Goal: Information Seeking & Learning: Find specific fact

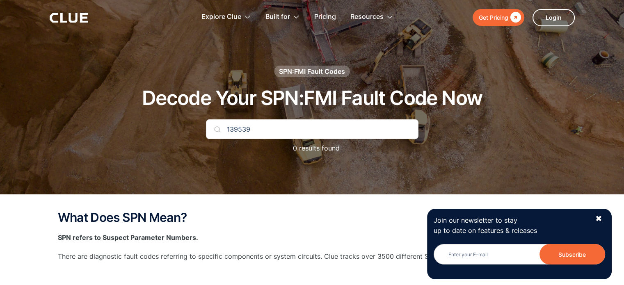
click at [213, 128] on input "139539" at bounding box center [312, 129] width 212 height 20
click at [214, 128] on img at bounding box center [217, 129] width 7 height 7
click at [601, 223] on div "Join our newsletter to stay up to date on features & releases Subscribe Thank y…" at bounding box center [519, 244] width 185 height 71
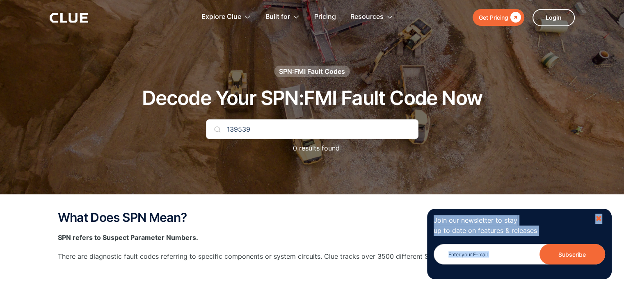
click at [599, 221] on div "✖" at bounding box center [598, 219] width 7 height 10
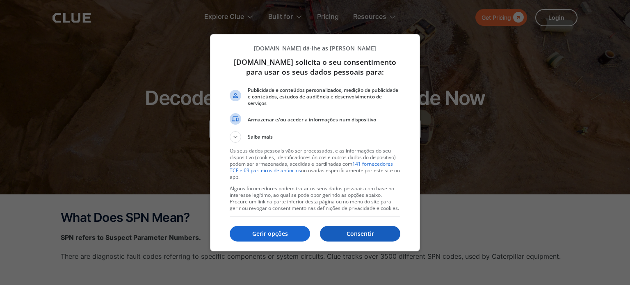
click at [362, 231] on p "Consentir" at bounding box center [360, 234] width 80 height 8
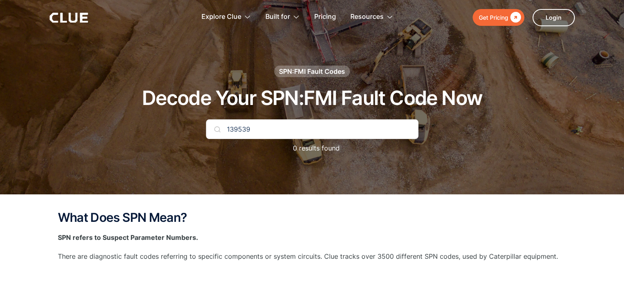
click at [270, 129] on input "139539" at bounding box center [312, 129] width 212 height 20
type input "139534"
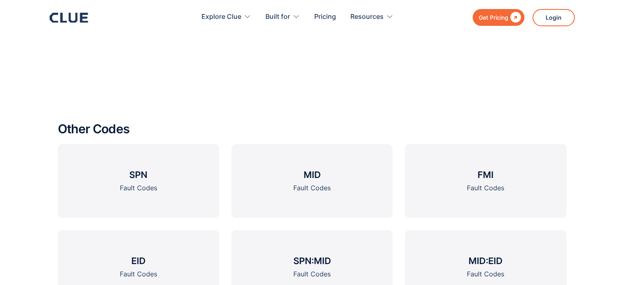
scroll to position [943, 0]
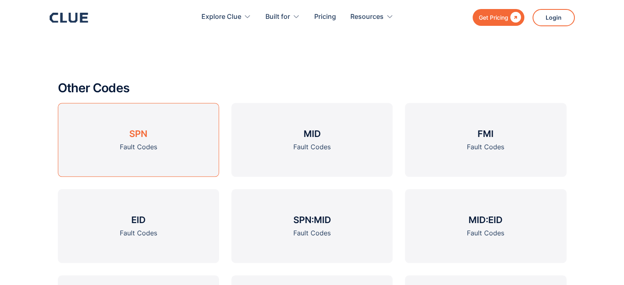
click at [141, 138] on h3 "SPN" at bounding box center [138, 134] width 18 height 12
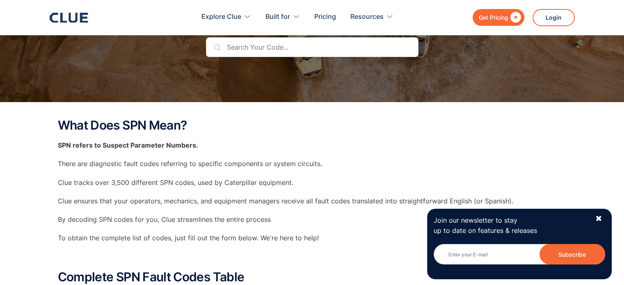
scroll to position [41, 0]
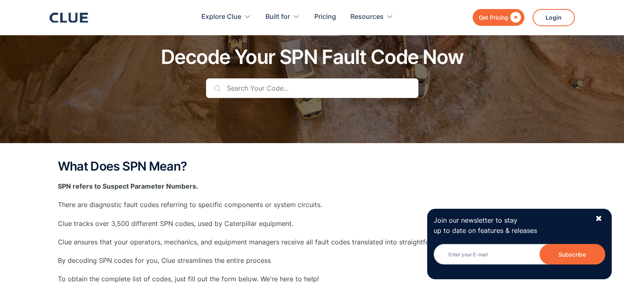
click at [246, 87] on input "text" at bounding box center [312, 88] width 212 height 20
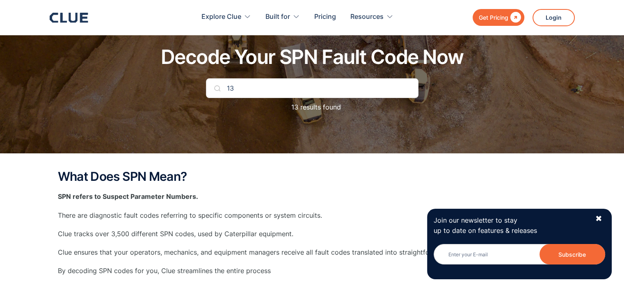
type input "1"
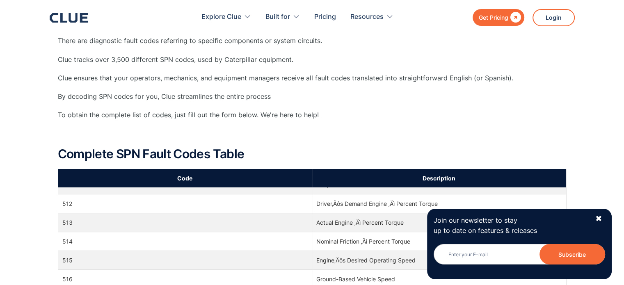
scroll to position [3569, 0]
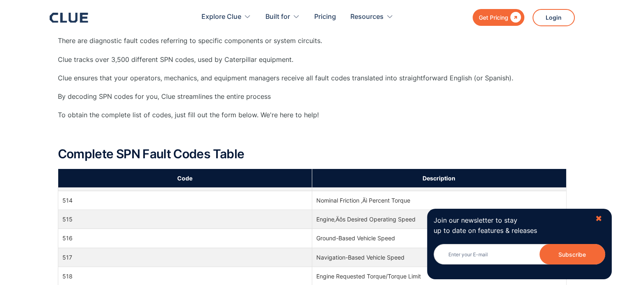
click at [600, 219] on div "✖" at bounding box center [598, 219] width 7 height 10
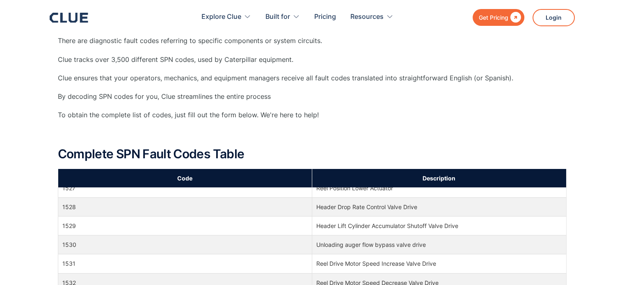
scroll to position [451, 0]
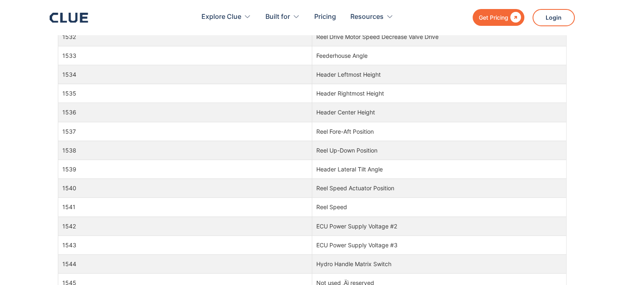
drag, startPoint x: 566, startPoint y: 55, endPoint x: 571, endPoint y: 174, distance: 118.2
click at [571, 174] on div "What Does SPN Mean? SPN refers to Suspect Parameter Numbers. There are diagnost…" at bounding box center [312, 82] width 624 height 699
click at [594, 74] on div "What Does SPN Mean? SPN refers to Suspect Parameter Numbers. There are diagnost…" at bounding box center [312, 82] width 624 height 699
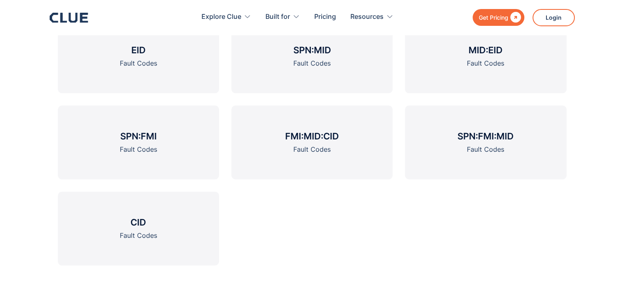
scroll to position [999, 0]
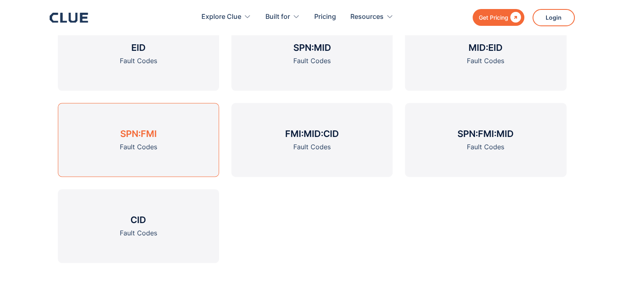
click at [154, 140] on link "SPN:FMI Fault Codes" at bounding box center [138, 140] width 161 height 74
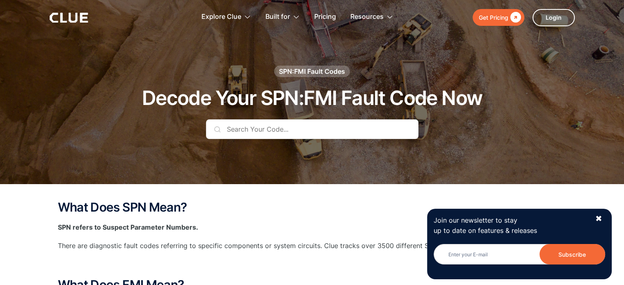
click at [289, 135] on input "text" at bounding box center [312, 129] width 212 height 20
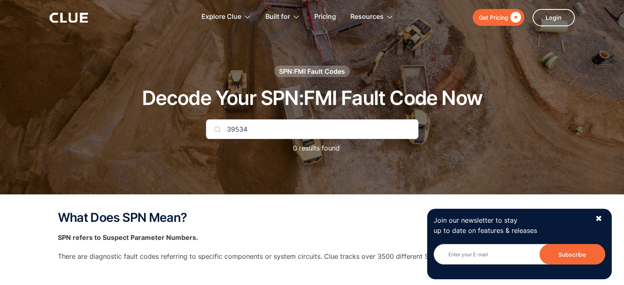
type input "39534"
